Goal: Navigation & Orientation: Find specific page/section

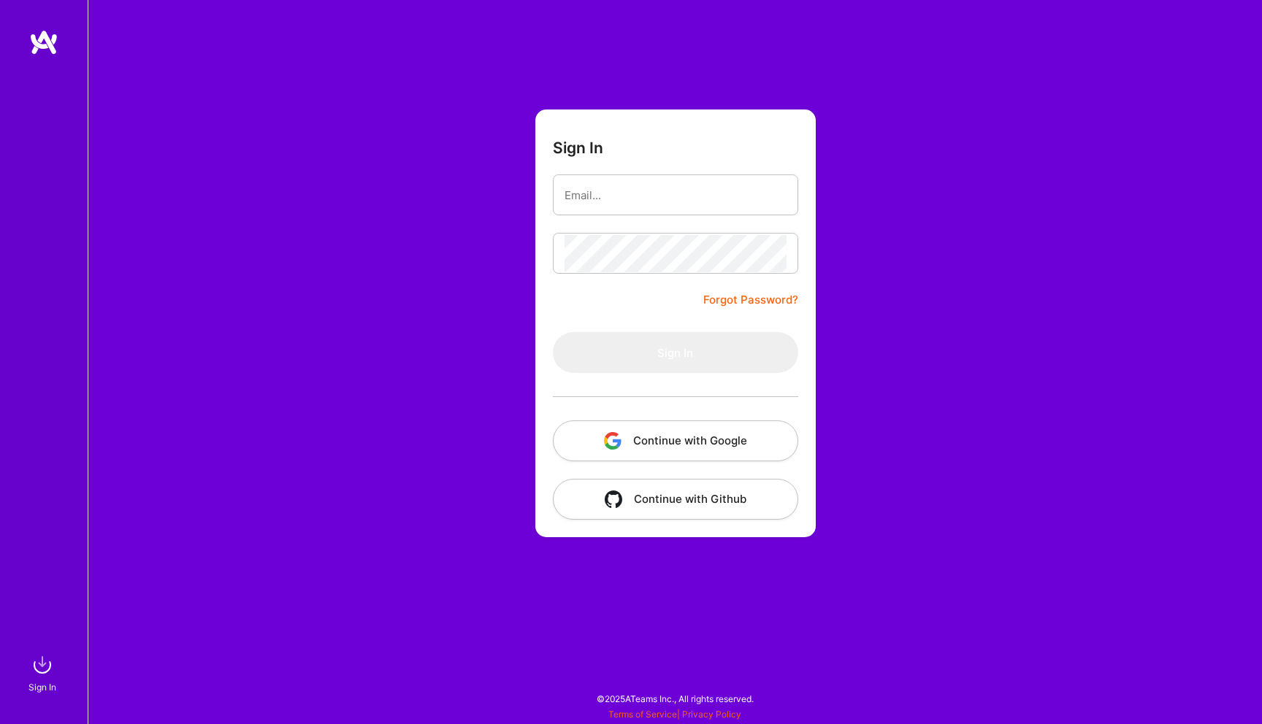
click at [631, 193] on input "email" at bounding box center [675, 195] width 222 height 37
type input "[EMAIL_ADDRESS][DOMAIN_NAME]"
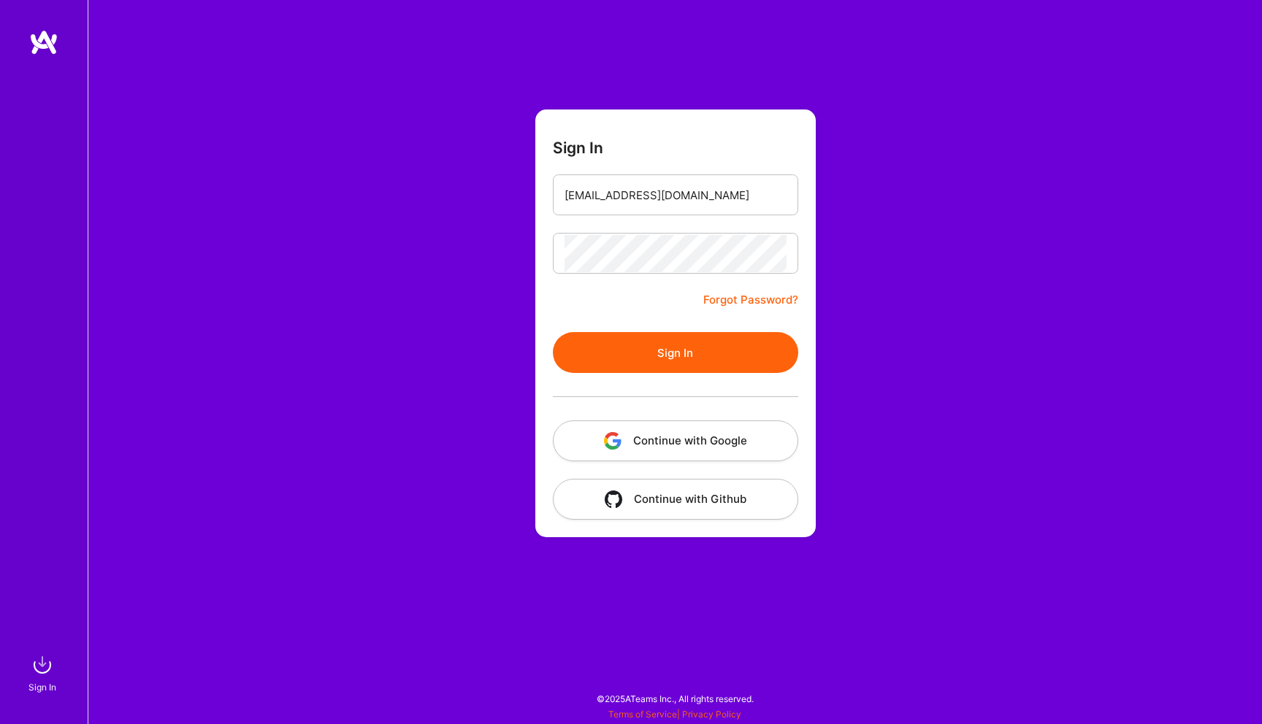
click at [686, 356] on button "Sign In" at bounding box center [675, 352] width 245 height 41
